Goal: Information Seeking & Learning: Learn about a topic

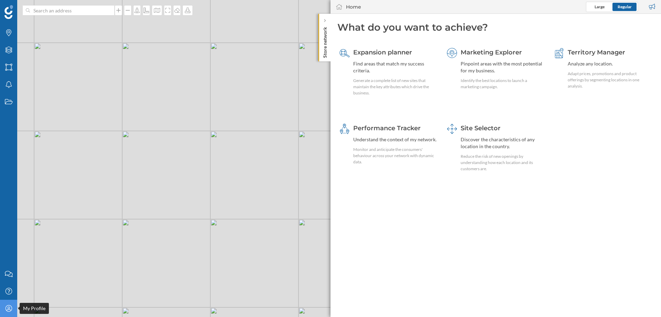
click at [7, 311] on icon at bounding box center [8, 308] width 7 height 7
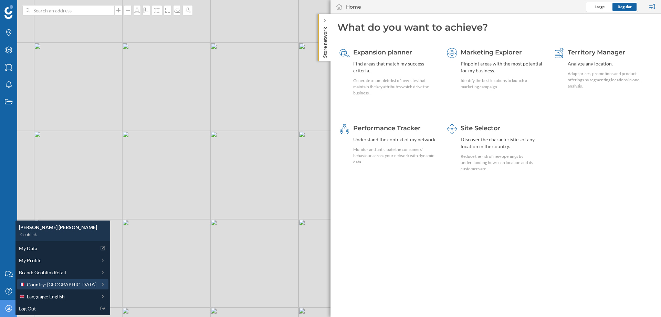
click at [47, 283] on span "Country: [GEOGRAPHIC_DATA]" at bounding box center [62, 284] width 70 height 7
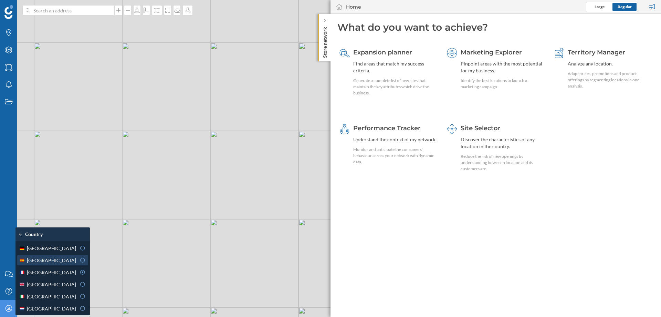
click at [42, 262] on div "[GEOGRAPHIC_DATA]" at bounding box center [47, 260] width 57 height 7
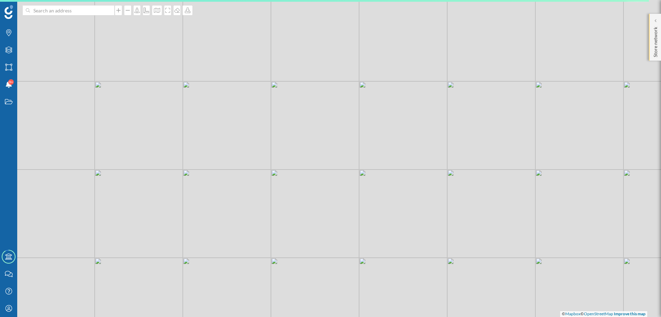
click at [653, 41] on p "Store network" at bounding box center [655, 40] width 7 height 33
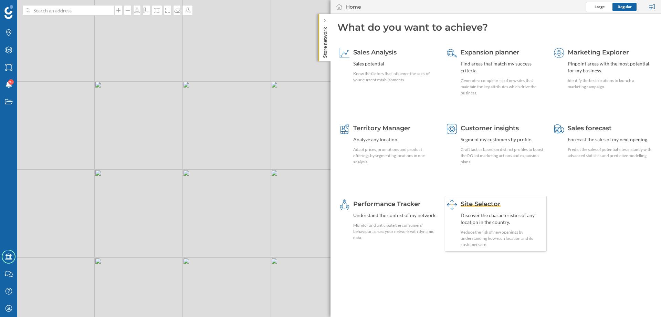
click at [469, 204] on span "Site Selector" at bounding box center [481, 204] width 40 height 8
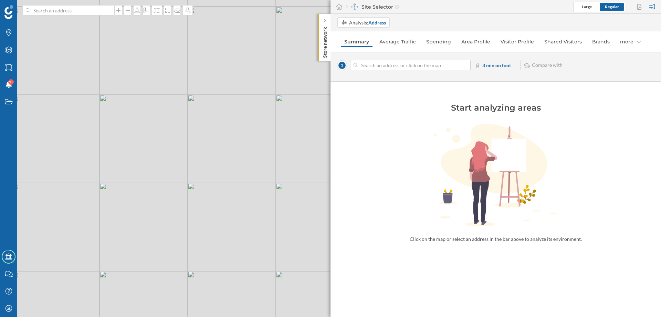
drag, startPoint x: 293, startPoint y: 101, endPoint x: 121, endPoint y: 114, distance: 172.1
click at [121, 114] on div "© Mapbox © OpenStreetMap Improve this map" at bounding box center [330, 158] width 661 height 317
click at [186, 145] on div "© Mapbox © OpenStreetMap Improve this map" at bounding box center [330, 158] width 661 height 317
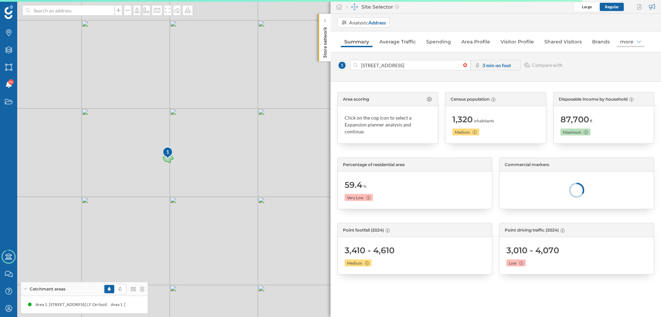
click at [630, 44] on div "more" at bounding box center [631, 41] width 28 height 11
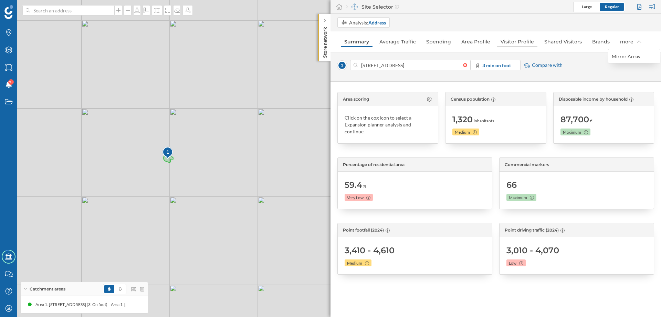
click at [512, 42] on link "Visitor Profile" at bounding box center [517, 41] width 40 height 11
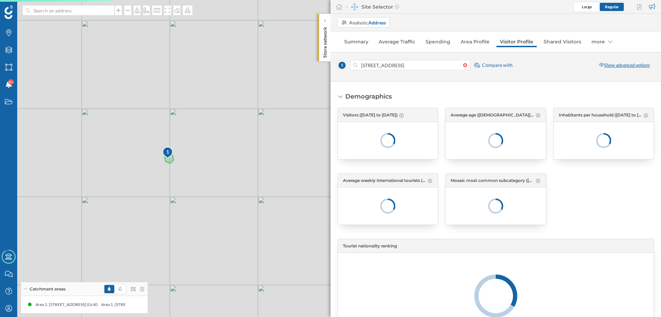
click at [620, 62] on div "Show advanced options" at bounding box center [625, 65] width 60 height 10
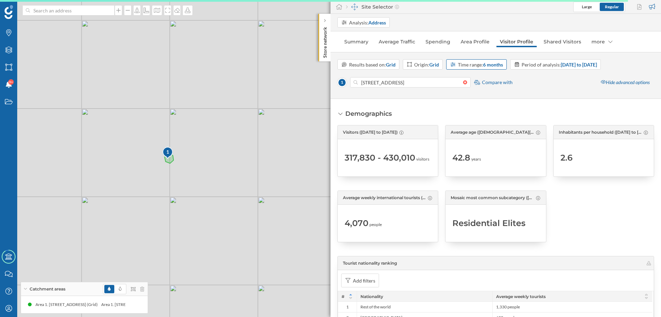
click at [499, 64] on strong "6 months" at bounding box center [493, 65] width 20 height 6
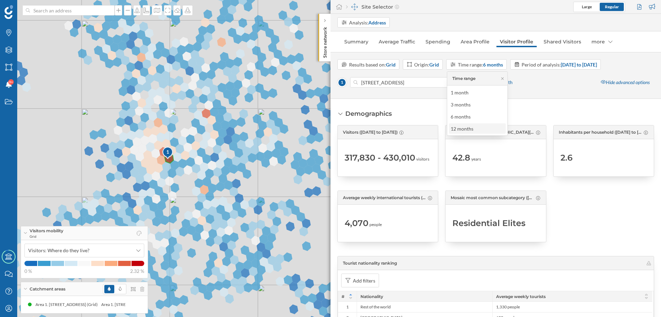
click at [474, 127] on div "12 months" at bounding box center [464, 128] width 26 height 7
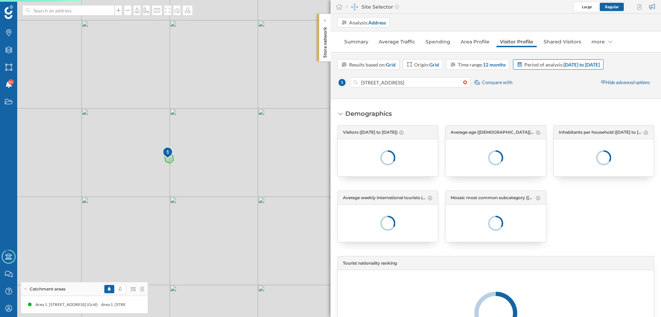
click at [567, 65] on strong "[DATE] to [DATE]" at bounding box center [582, 65] width 36 height 6
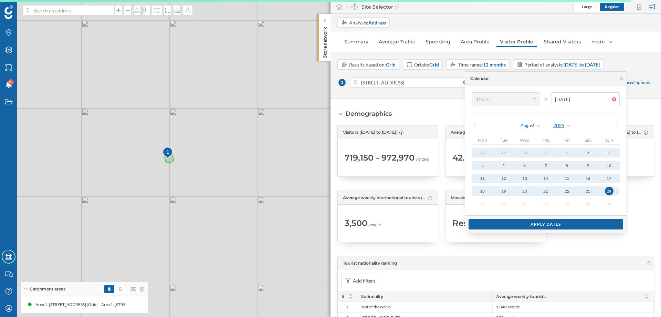
click at [562, 124] on div "2025" at bounding box center [562, 125] width 19 height 10
click at [562, 168] on div "2023" at bounding box center [579, 167] width 45 height 7
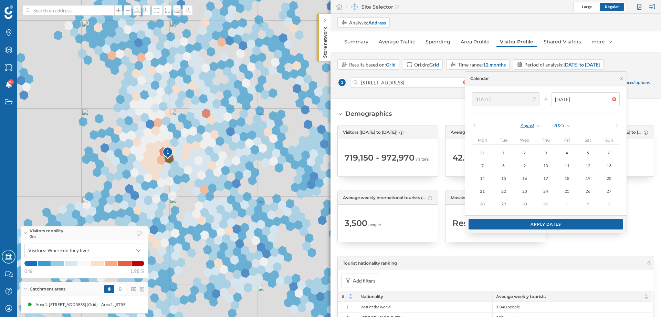
click at [539, 126] on div "August" at bounding box center [530, 125] width 21 height 10
click at [542, 246] on div "December" at bounding box center [546, 245] width 45 height 7
type input "[DATE]"
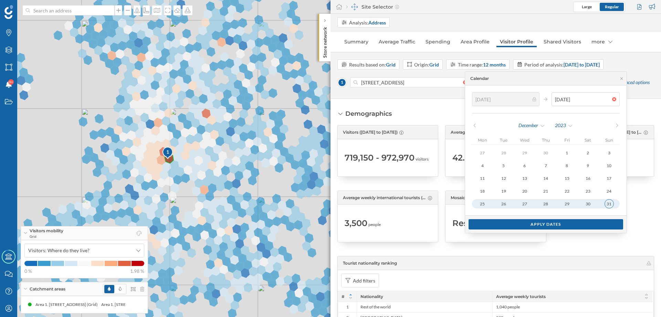
click at [612, 205] on div "31" at bounding box center [609, 203] width 9 height 9
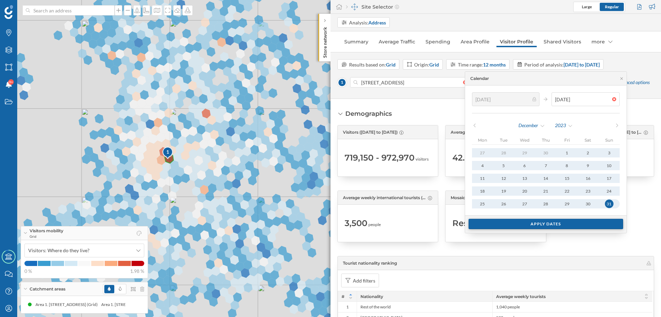
click at [604, 223] on div "Apply dates" at bounding box center [546, 224] width 155 height 10
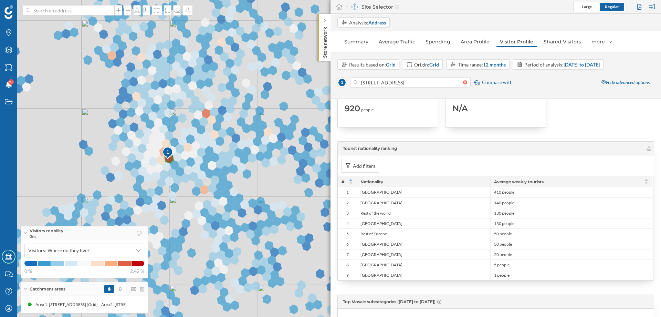
scroll to position [124, 0]
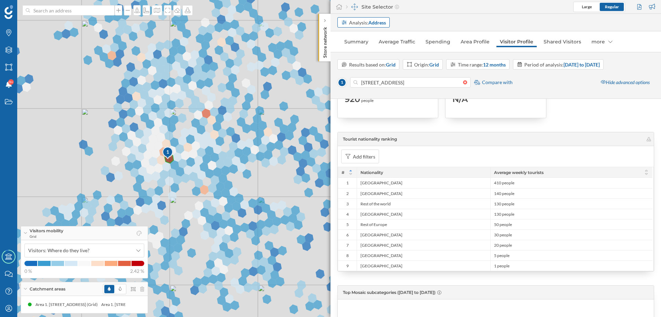
click at [366, 23] on div "Analysis: Address" at bounding box center [367, 22] width 37 height 7
click at [370, 51] on div "Commercial area" at bounding box center [359, 49] width 37 height 6
